Goal: Task Accomplishment & Management: Manage account settings

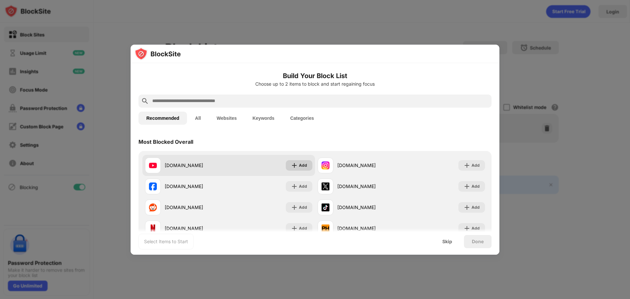
click at [291, 166] on img at bounding box center [294, 165] width 7 height 7
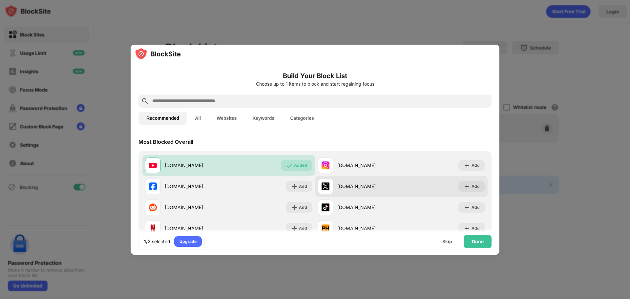
scroll to position [33, 0]
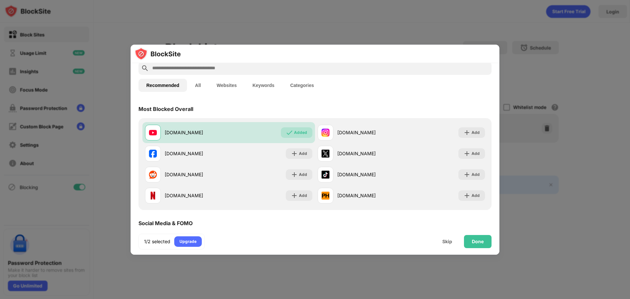
click at [584, 161] on div at bounding box center [315, 149] width 630 height 299
click at [479, 239] on div "Done" at bounding box center [478, 241] width 12 height 5
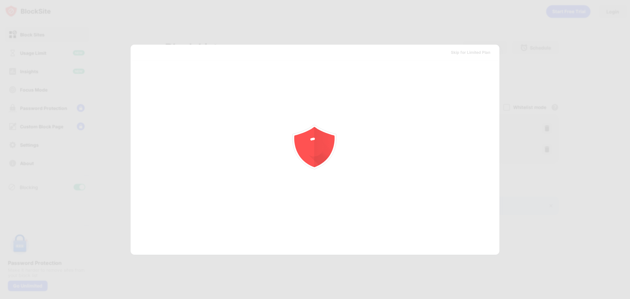
scroll to position [0, 0]
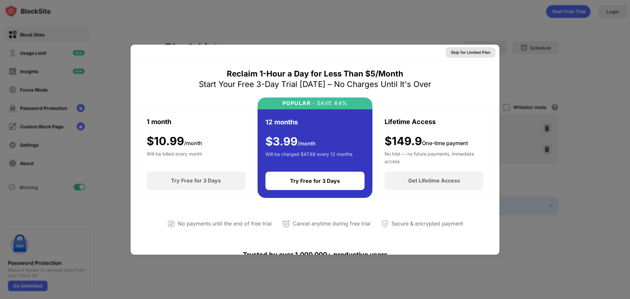
click at [473, 51] on div "Skip for Limited Plan" at bounding box center [470, 52] width 39 height 7
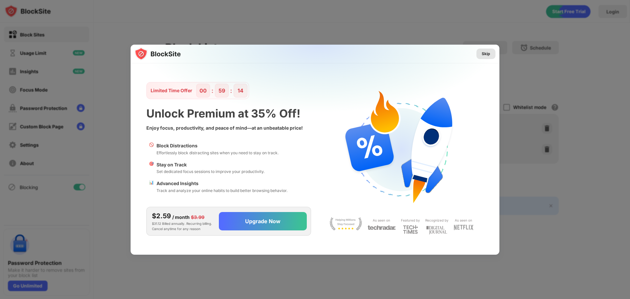
click at [487, 50] on div "Skip" at bounding box center [486, 54] width 19 height 11
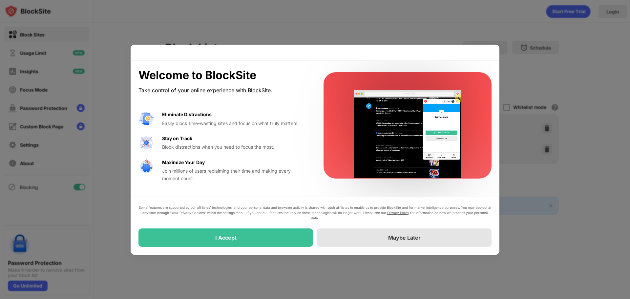
click at [351, 235] on div "Maybe Later" at bounding box center [404, 237] width 175 height 18
